Goal: Information Seeking & Learning: Learn about a topic

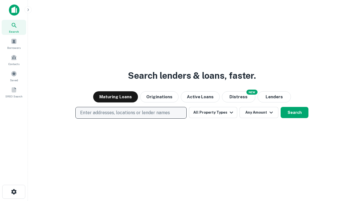
click at [131, 113] on p "Enter addresses, locations or lender names" at bounding box center [125, 112] width 90 height 7
type input "**********"
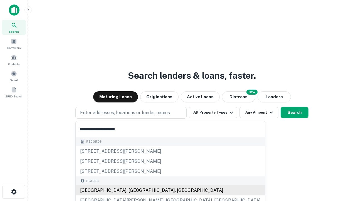
click at [133, 190] on div "[GEOGRAPHIC_DATA], [GEOGRAPHIC_DATA], [GEOGRAPHIC_DATA]" at bounding box center [171, 190] width 190 height 10
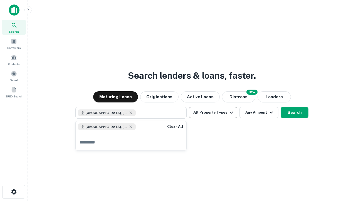
click at [213, 112] on button "All Property Types" at bounding box center [213, 112] width 48 height 11
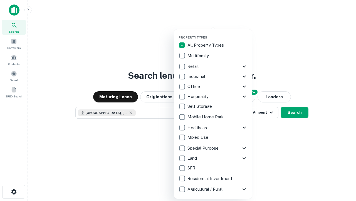
click at [218, 34] on button "button" at bounding box center [218, 34] width 78 height 0
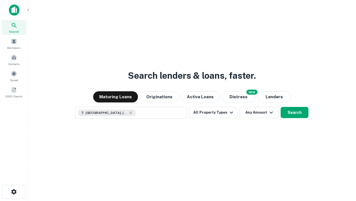
scroll to position [9, 0]
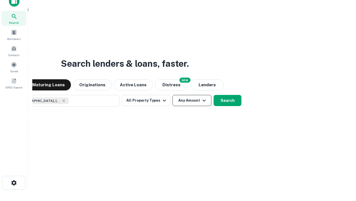
click at [173, 95] on button "Any Amount" at bounding box center [192, 100] width 39 height 11
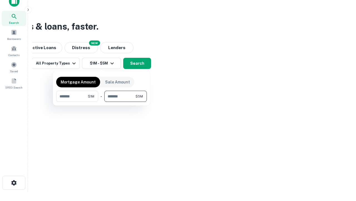
type input "*******"
click at [102, 102] on button "button" at bounding box center [101, 102] width 91 height 0
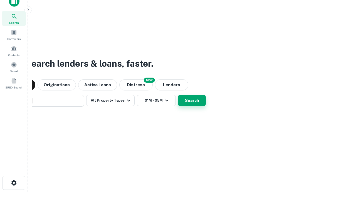
click at [178, 95] on button "Search" at bounding box center [192, 100] width 28 height 11
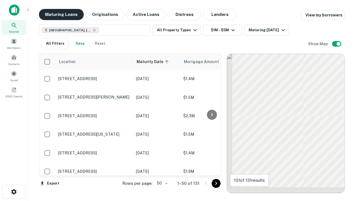
click at [61, 14] on button "Maturing Loans" at bounding box center [61, 14] width 45 height 11
